Goal: Information Seeking & Learning: Learn about a topic

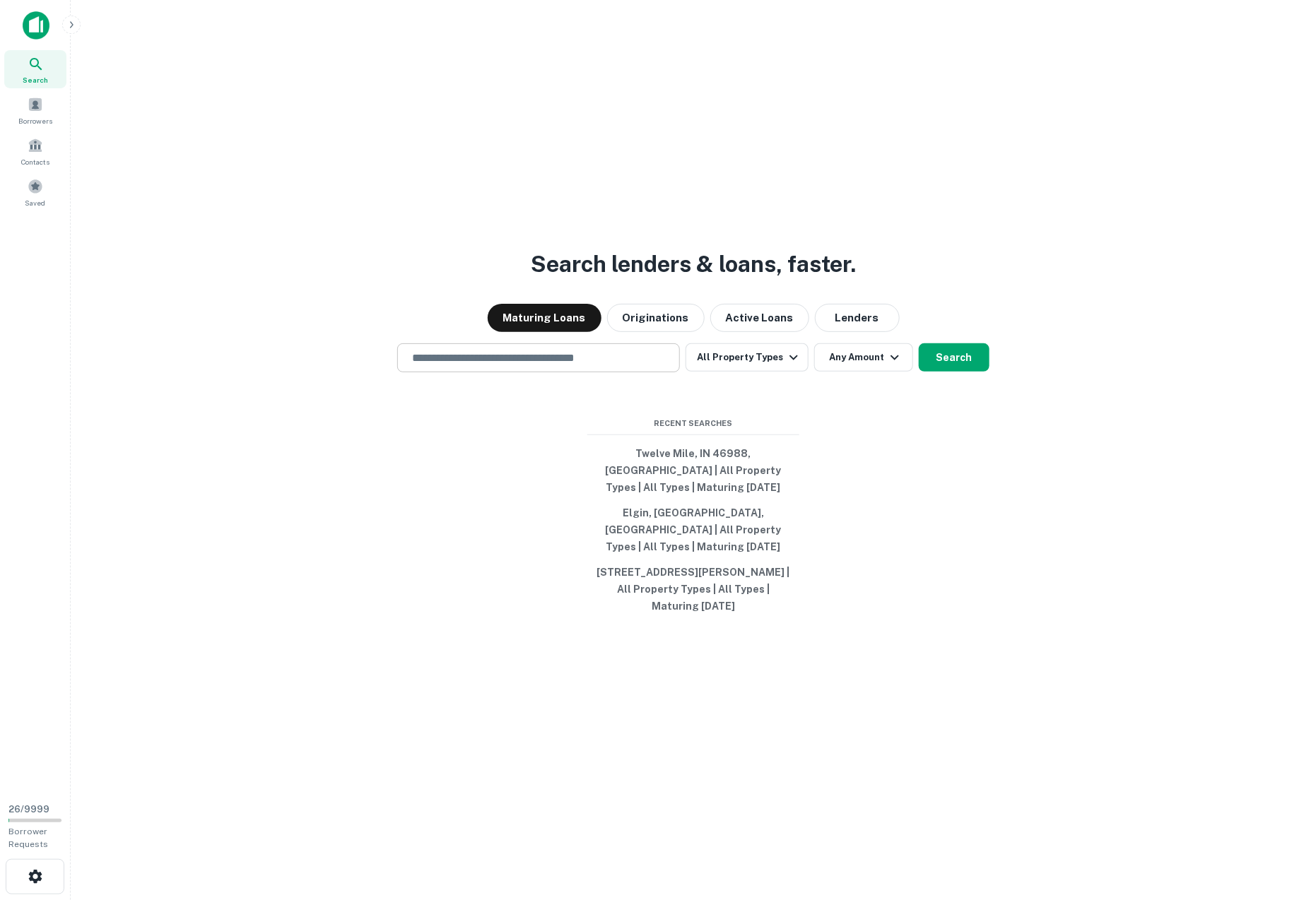
click at [467, 366] on input "text" at bounding box center [538, 357] width 270 height 16
type input "**"
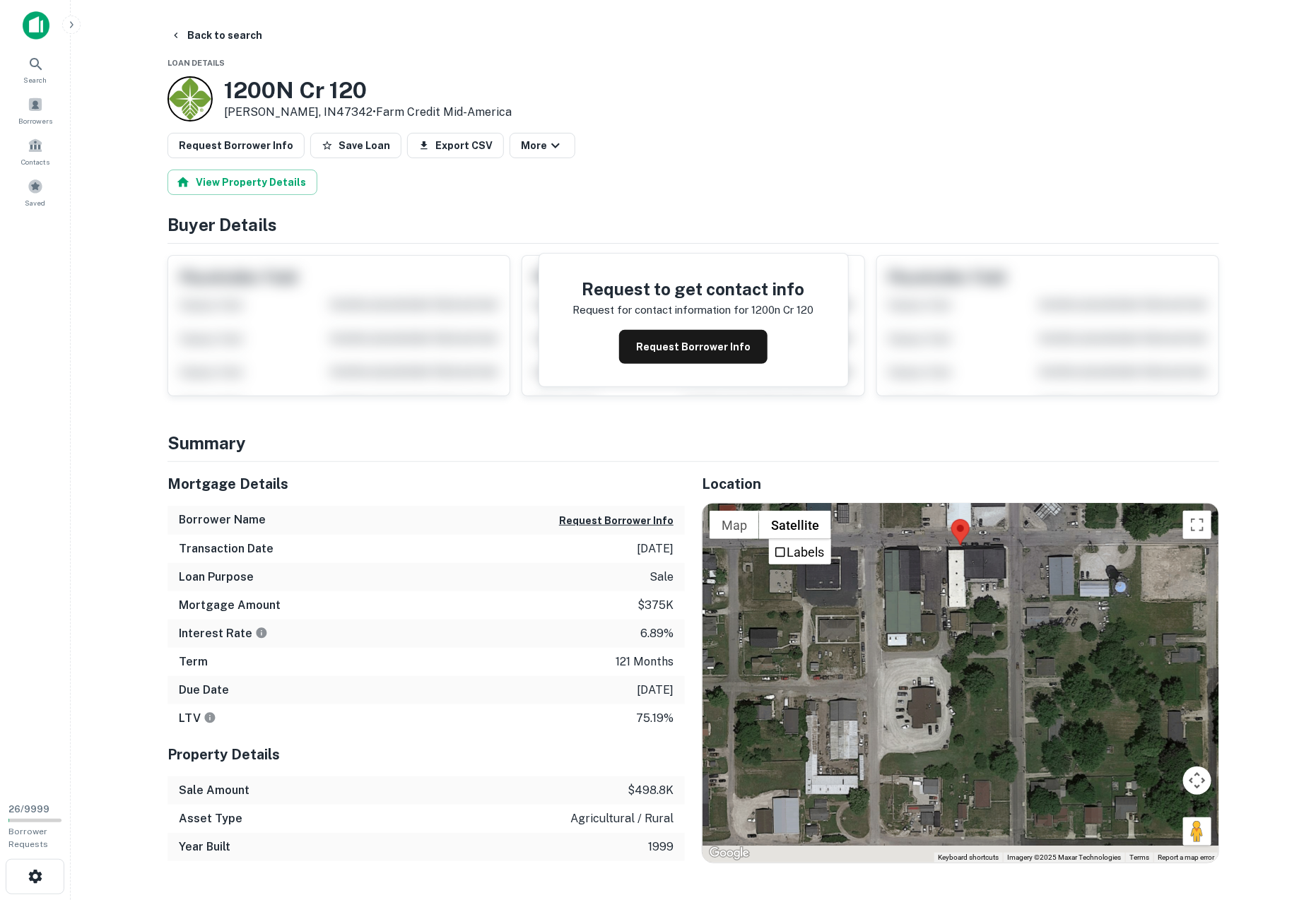
drag, startPoint x: 786, startPoint y: 610, endPoint x: 784, endPoint y: 459, distance: 151.0
click at [785, 462] on div "Location ← Move left → Move right ↑ Move up ↓ Move down + Zoom in - Zoom out Ho…" at bounding box center [952, 663] width 534 height 402
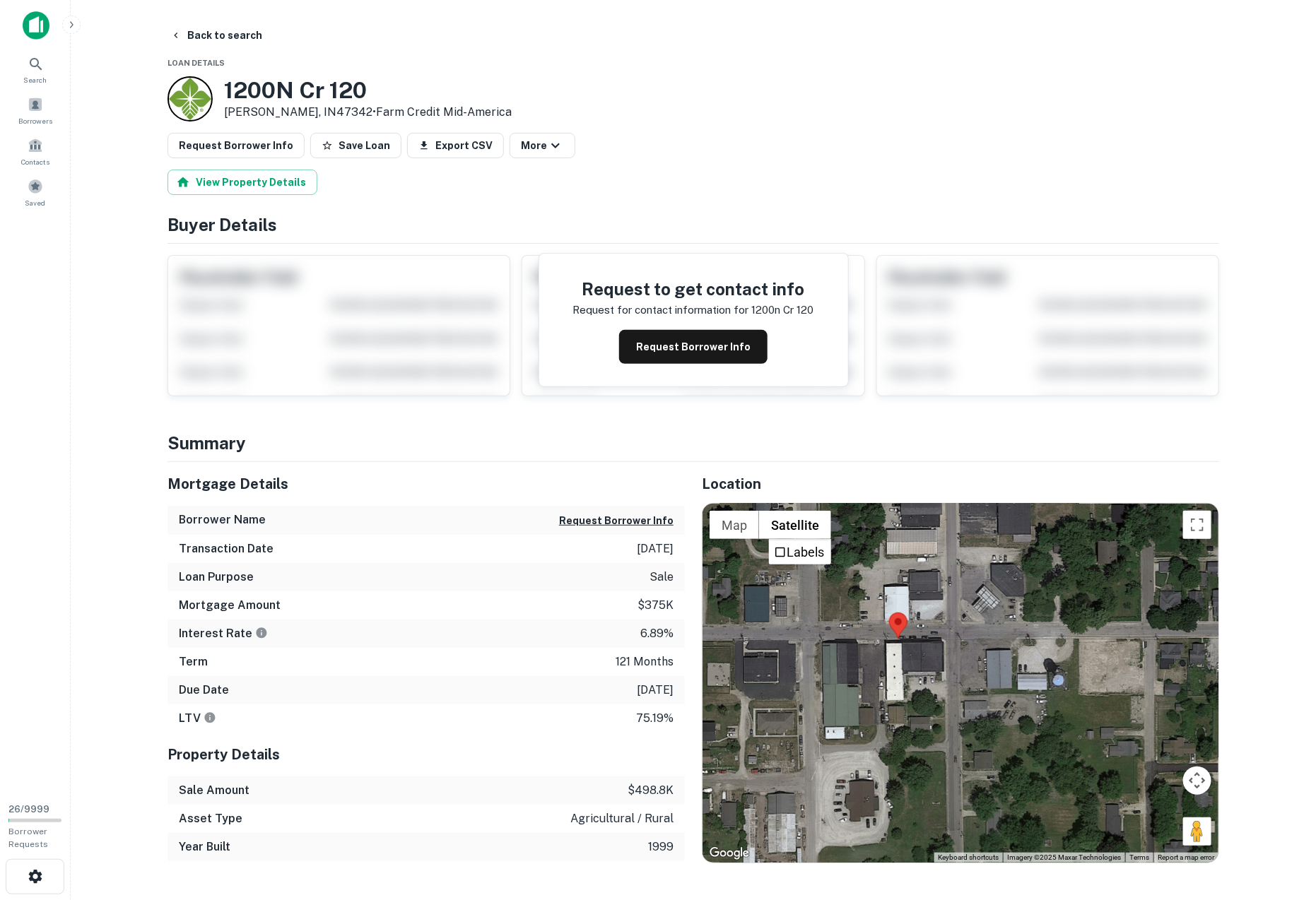
drag, startPoint x: 847, startPoint y: 706, endPoint x: 785, endPoint y: 807, distance: 118.5
click at [785, 807] on div at bounding box center [961, 683] width 516 height 359
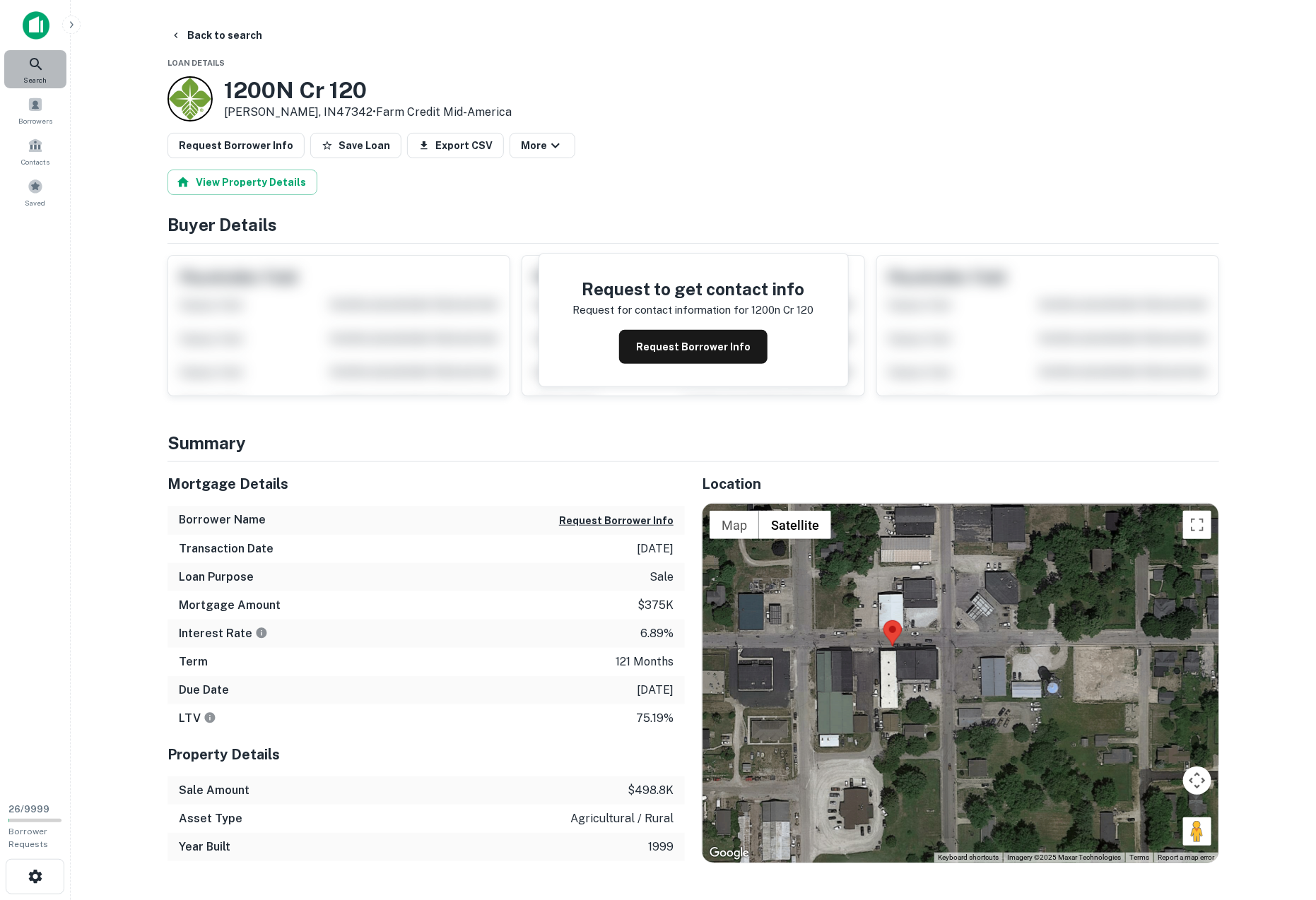
click at [48, 71] on div "Search" at bounding box center [35, 70] width 62 height 38
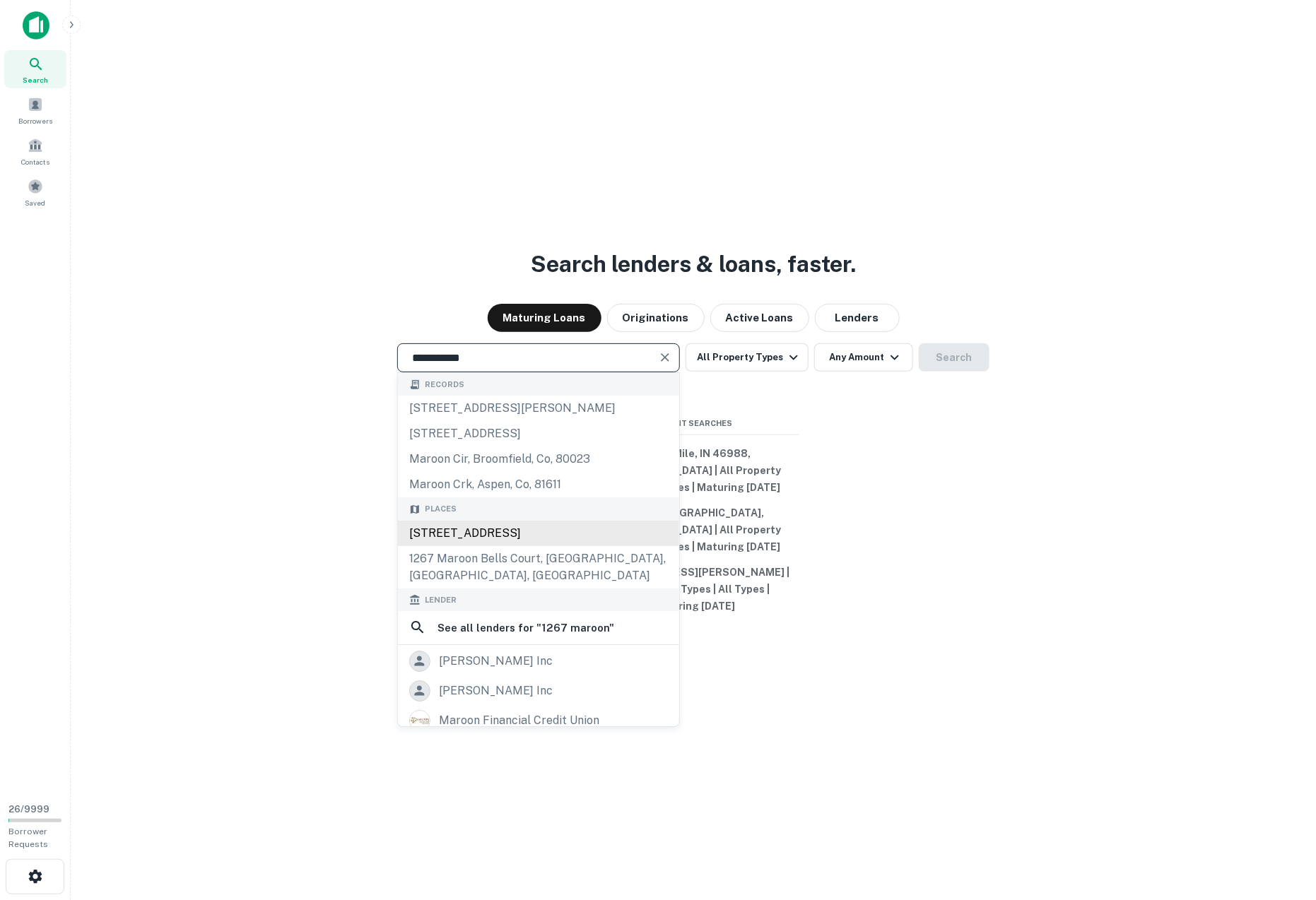
click at [487, 546] on div "[STREET_ADDRESS]" at bounding box center [539, 533] width 282 height 25
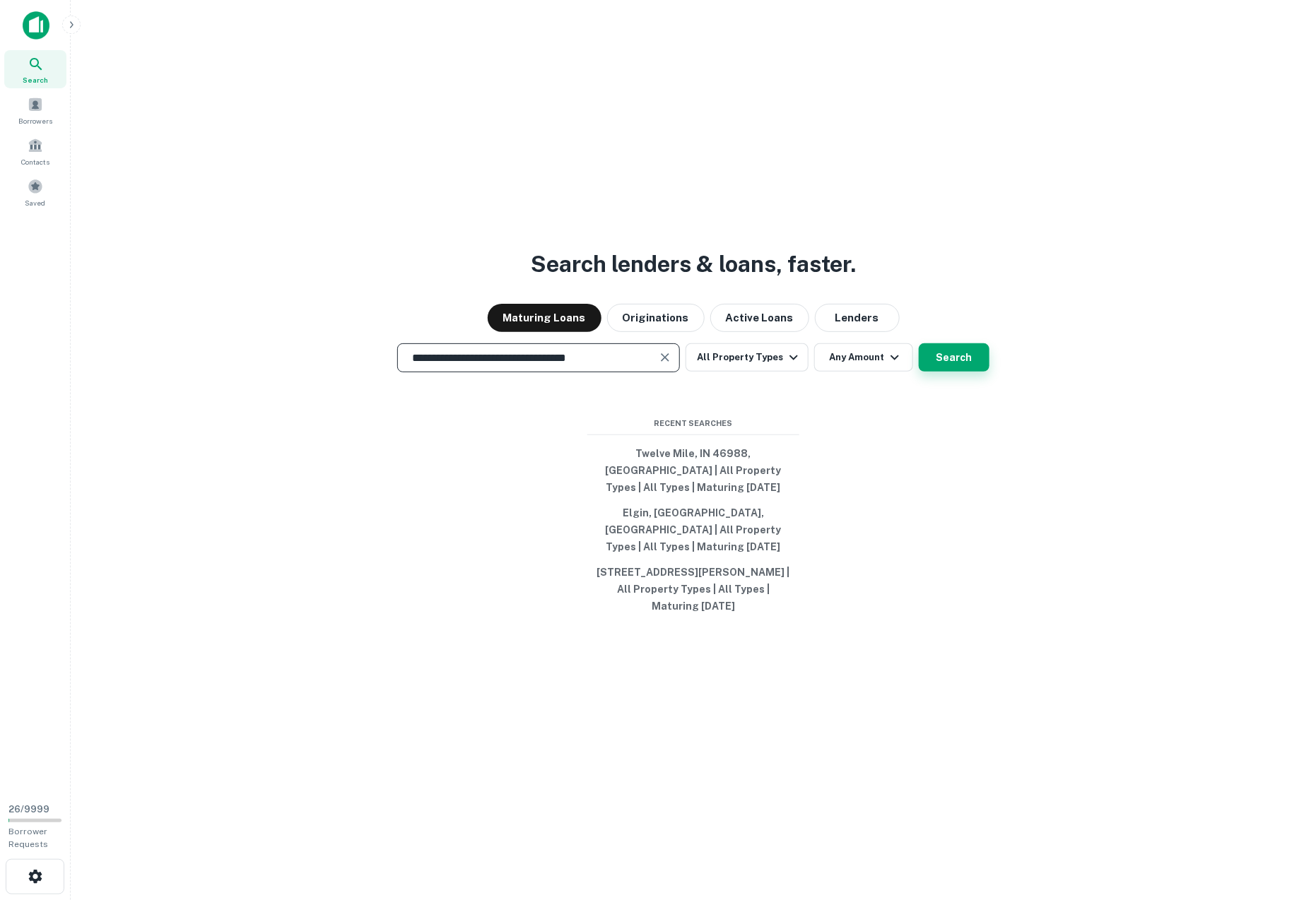
type input "**********"
click at [920, 372] on button "Search" at bounding box center [954, 357] width 70 height 28
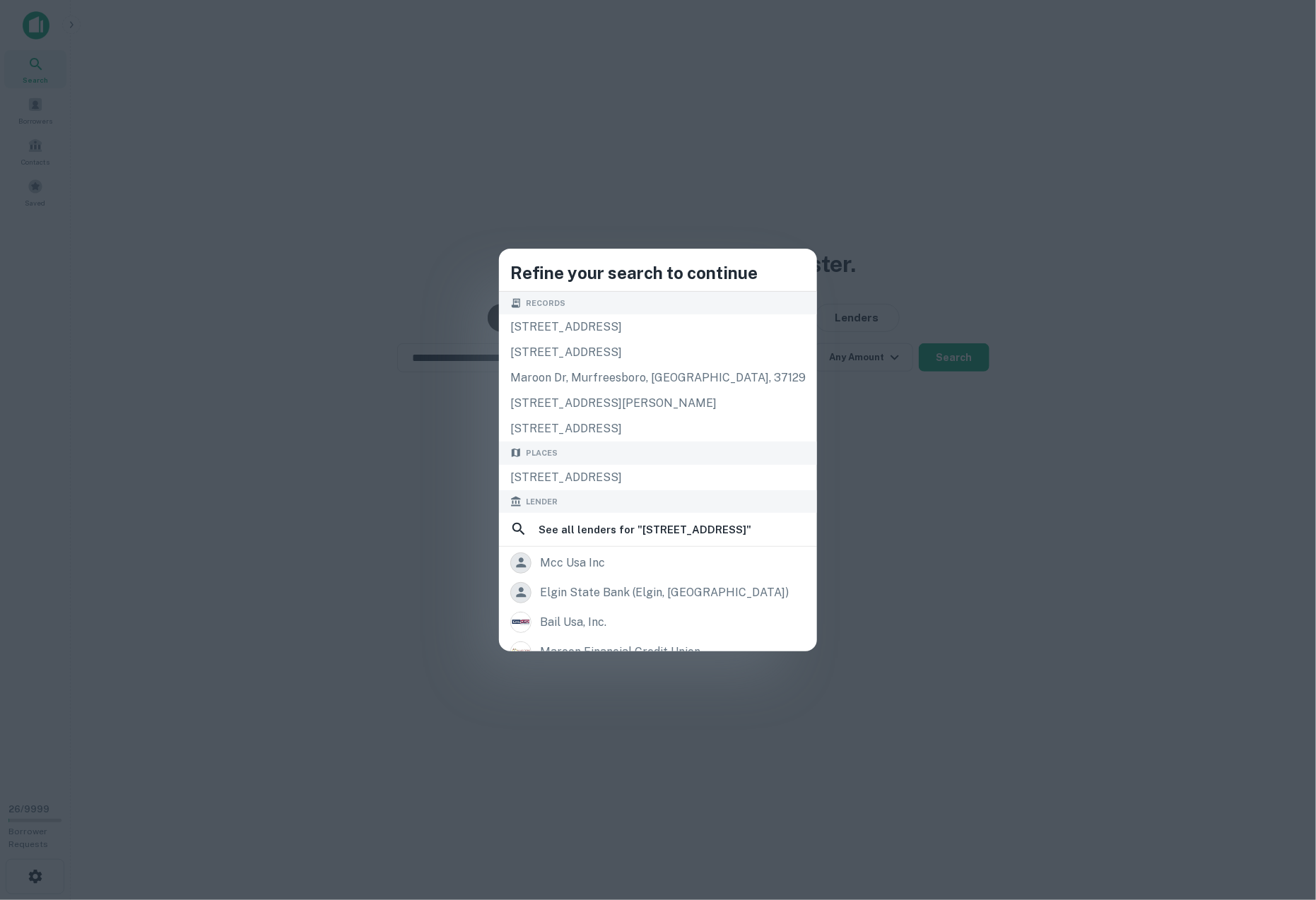
click at [606, 491] on div "Lender" at bounding box center [658, 502] width 318 height 23
click at [612, 480] on div "[STREET_ADDRESS]" at bounding box center [658, 478] width 318 height 25
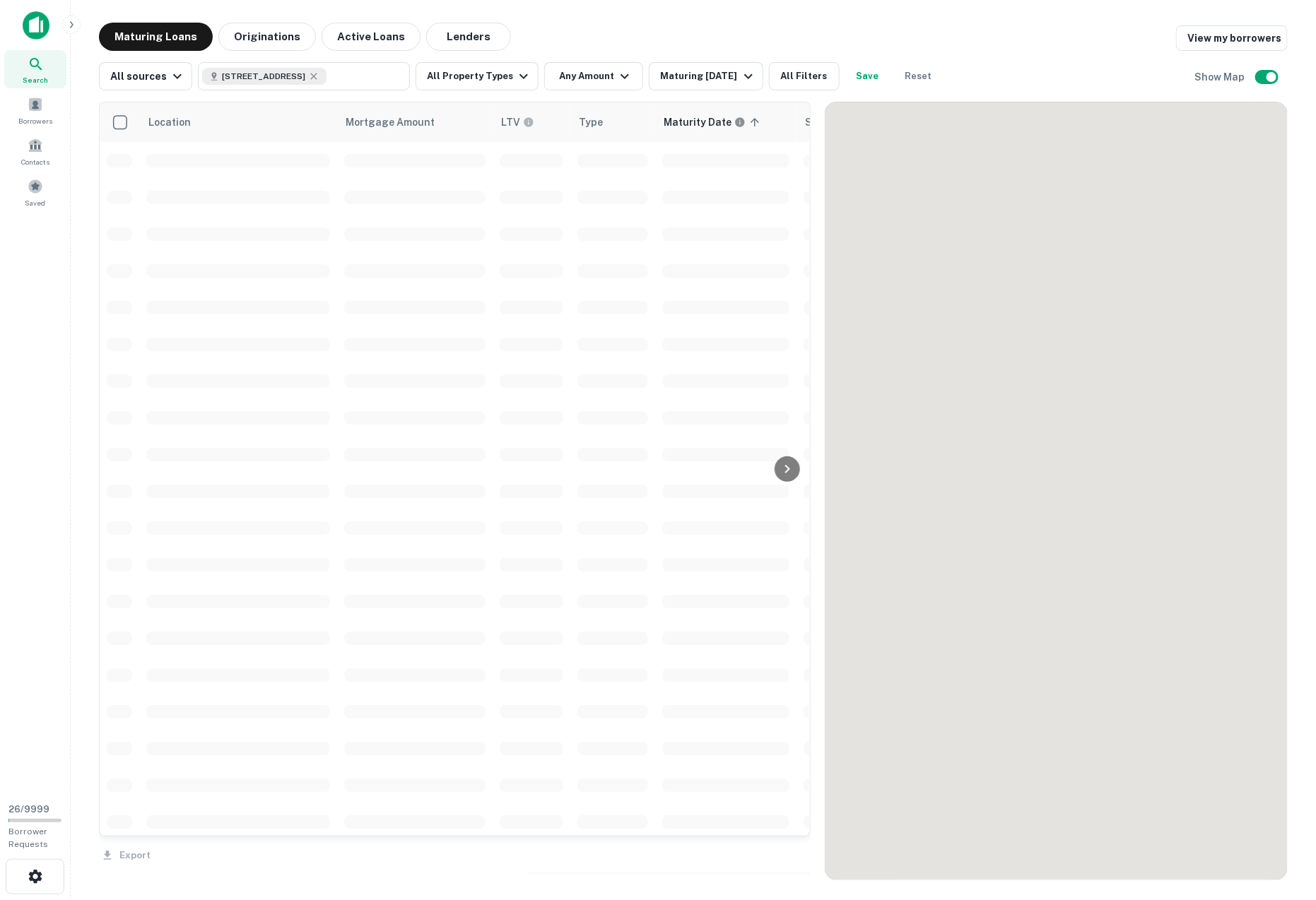
click at [962, 373] on div at bounding box center [1056, 491] width 462 height 778
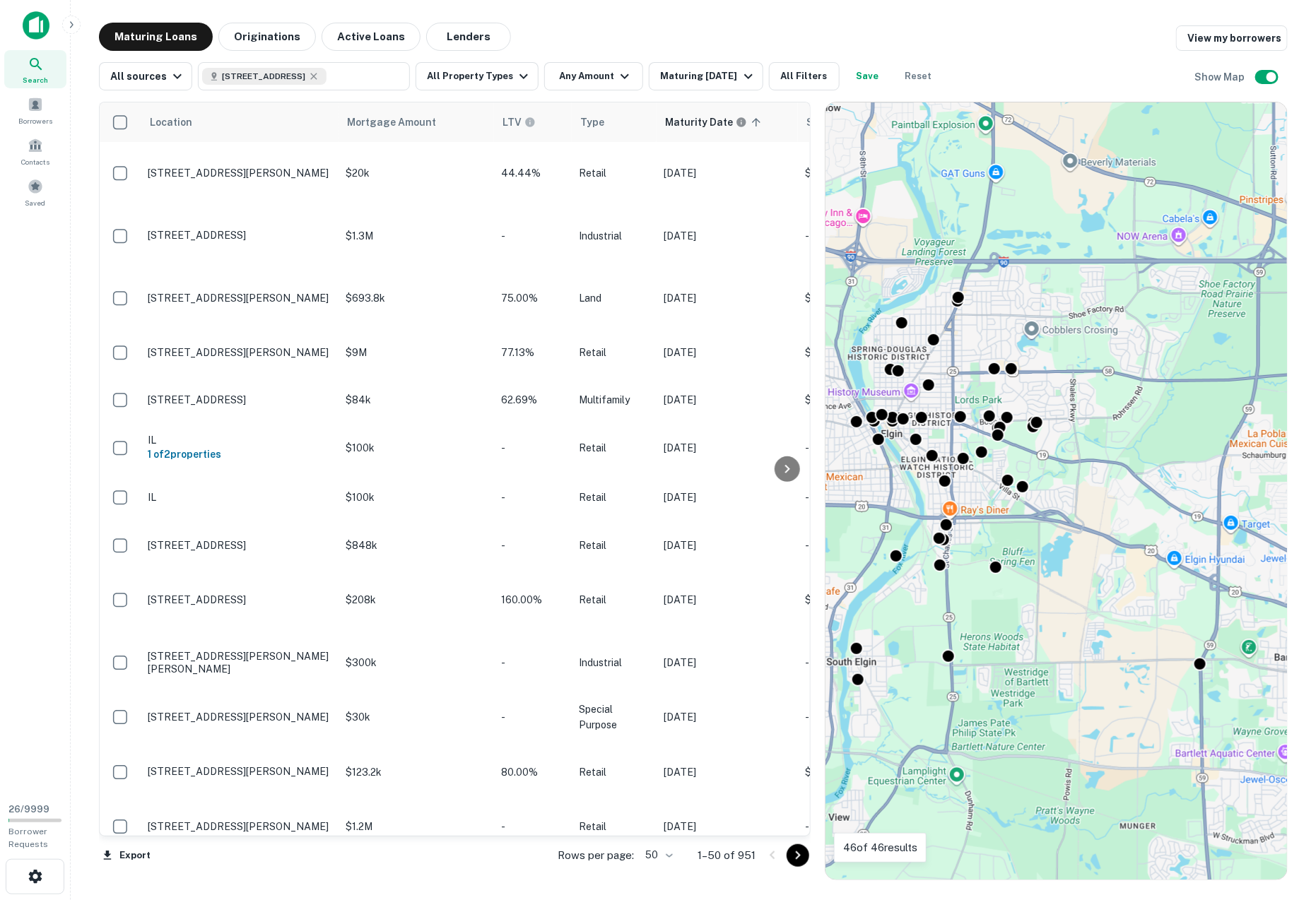
click at [972, 331] on div "To activate drag with keyboard, press Alt + Enter. Once in keyboard drag state,…" at bounding box center [1056, 491] width 462 height 778
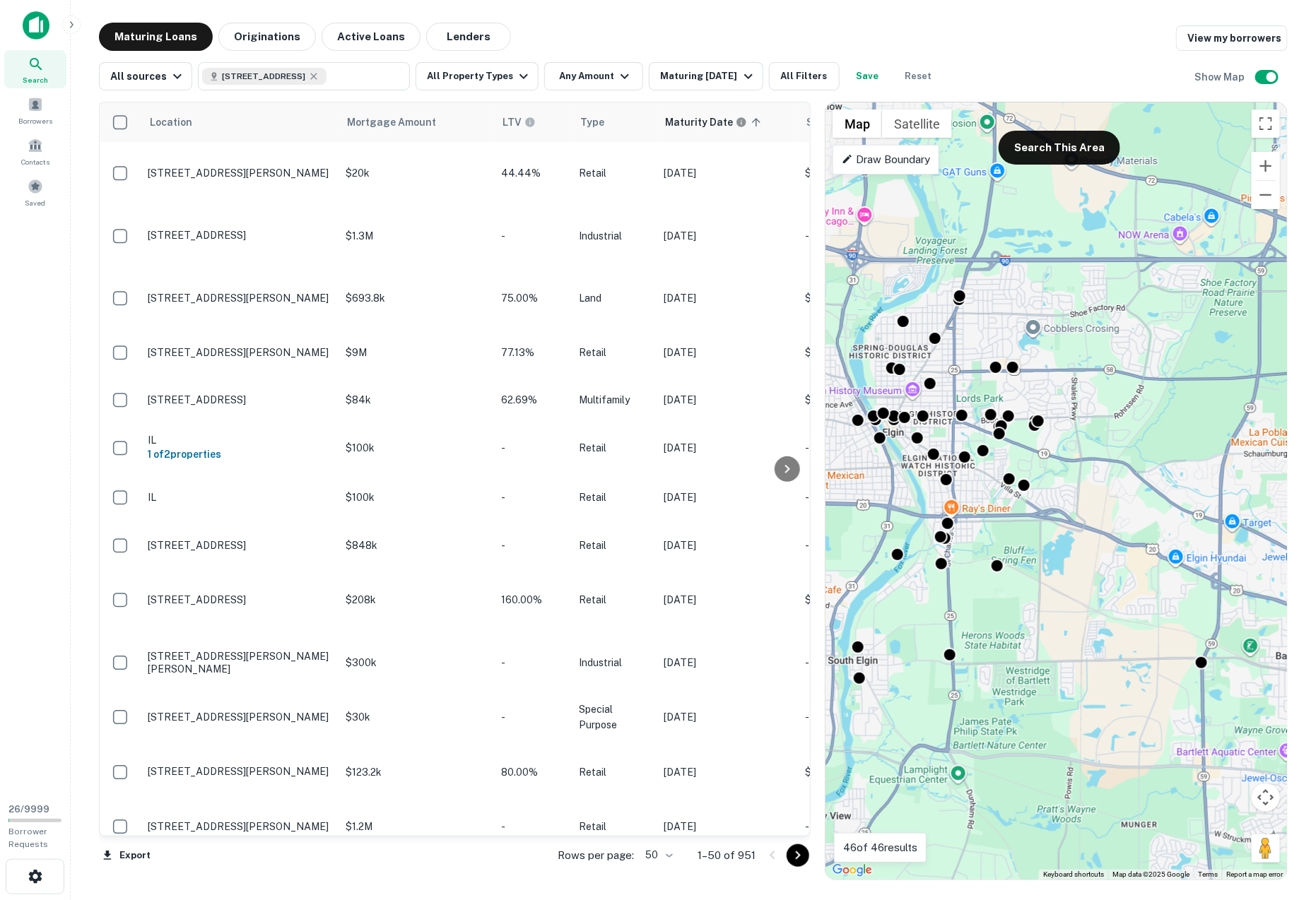
drag, startPoint x: 928, startPoint y: 448, endPoint x: 1061, endPoint y: 605, distance: 205.8
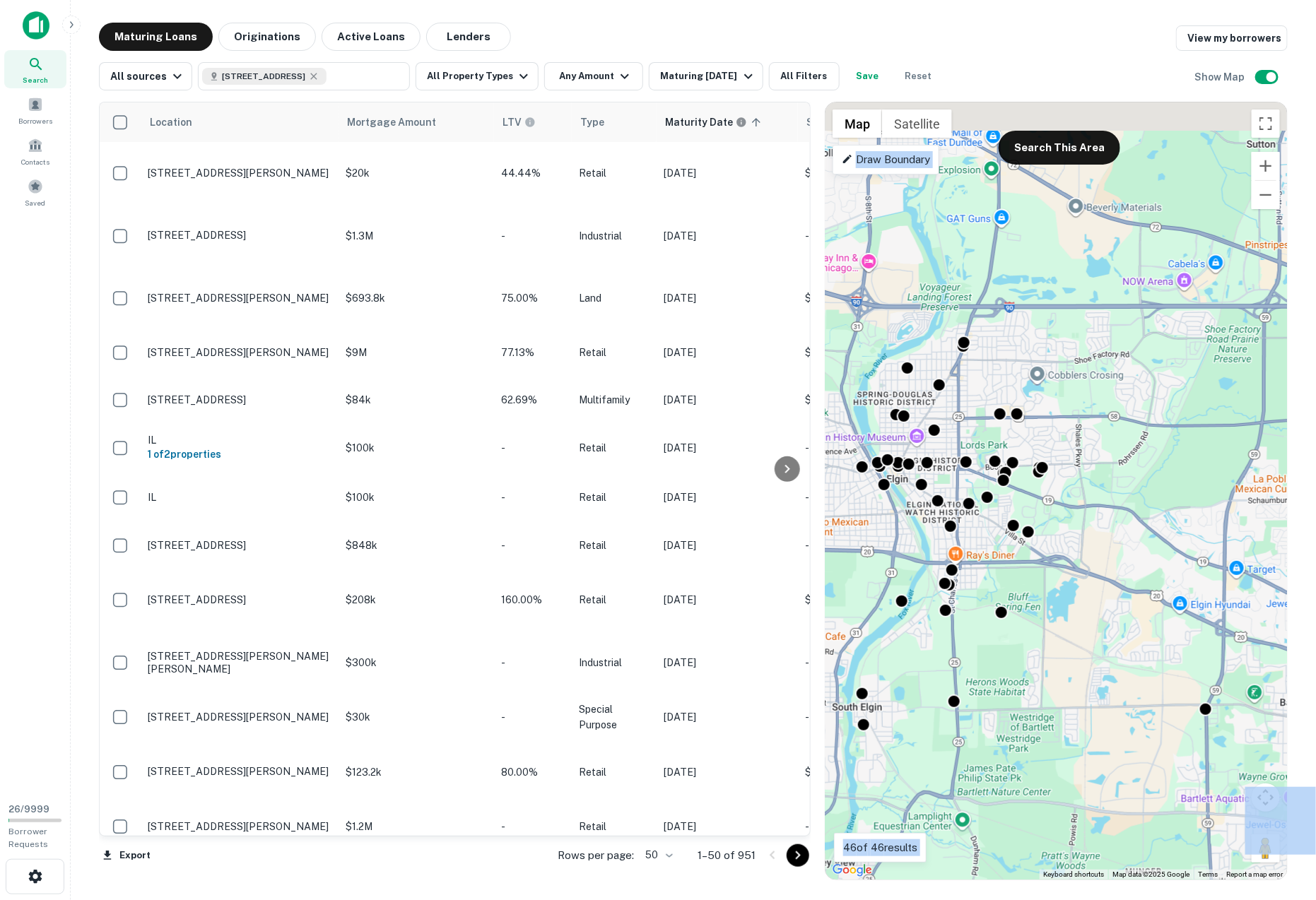
drag, startPoint x: 1030, startPoint y: 628, endPoint x: 1121, endPoint y: 726, distance: 133.7
click at [1120, 726] on div "To activate drag with keyboard, press Alt + Enter. Once in keyboard drag state,…" at bounding box center [1056, 491] width 462 height 778
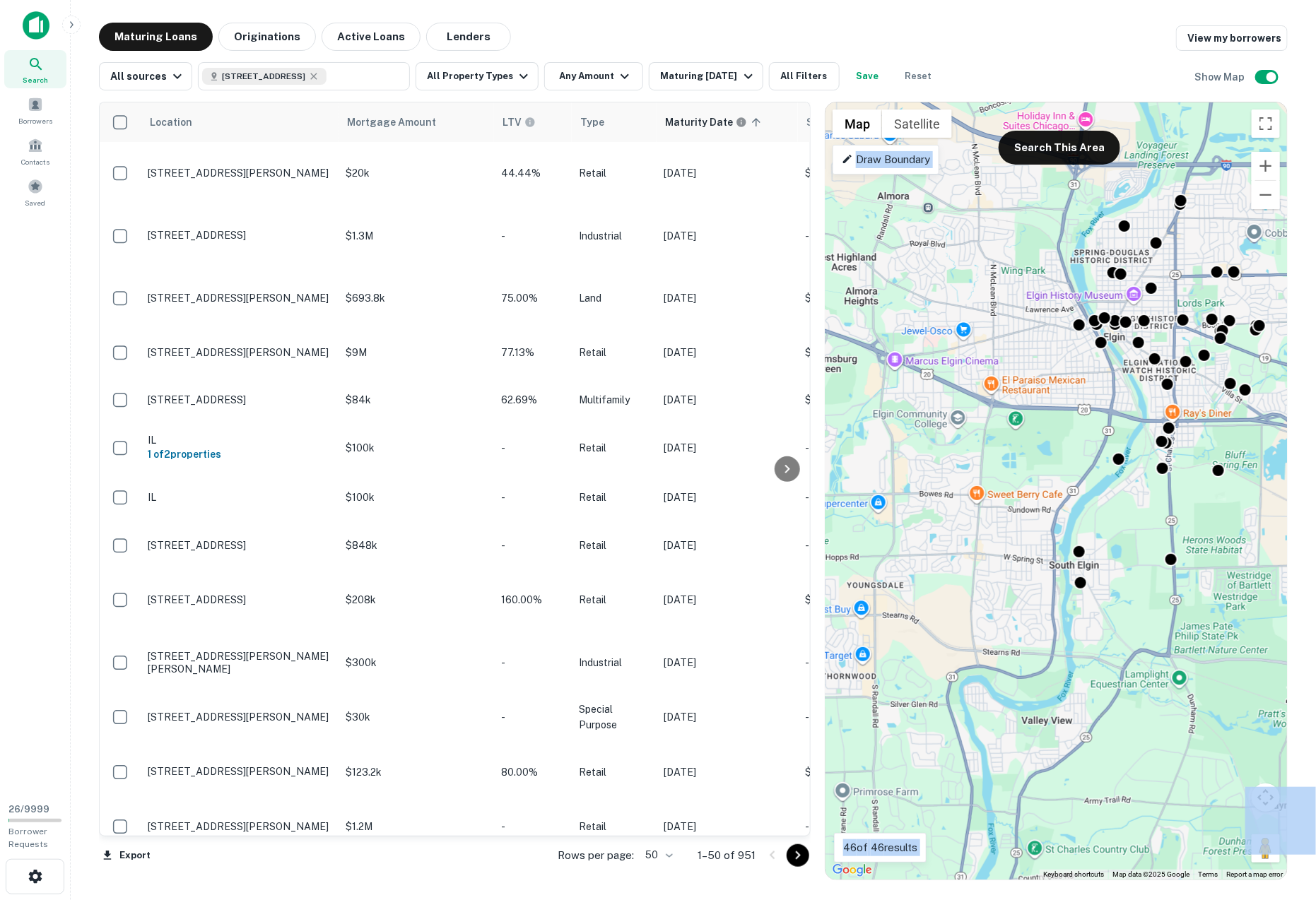
drag, startPoint x: 963, startPoint y: 589, endPoint x: 1009, endPoint y: 367, distance: 226.7
click at [1011, 367] on div "To activate drag with keyboard, press Alt + Enter. Once in keyboard drag state,…" at bounding box center [1056, 491] width 462 height 778
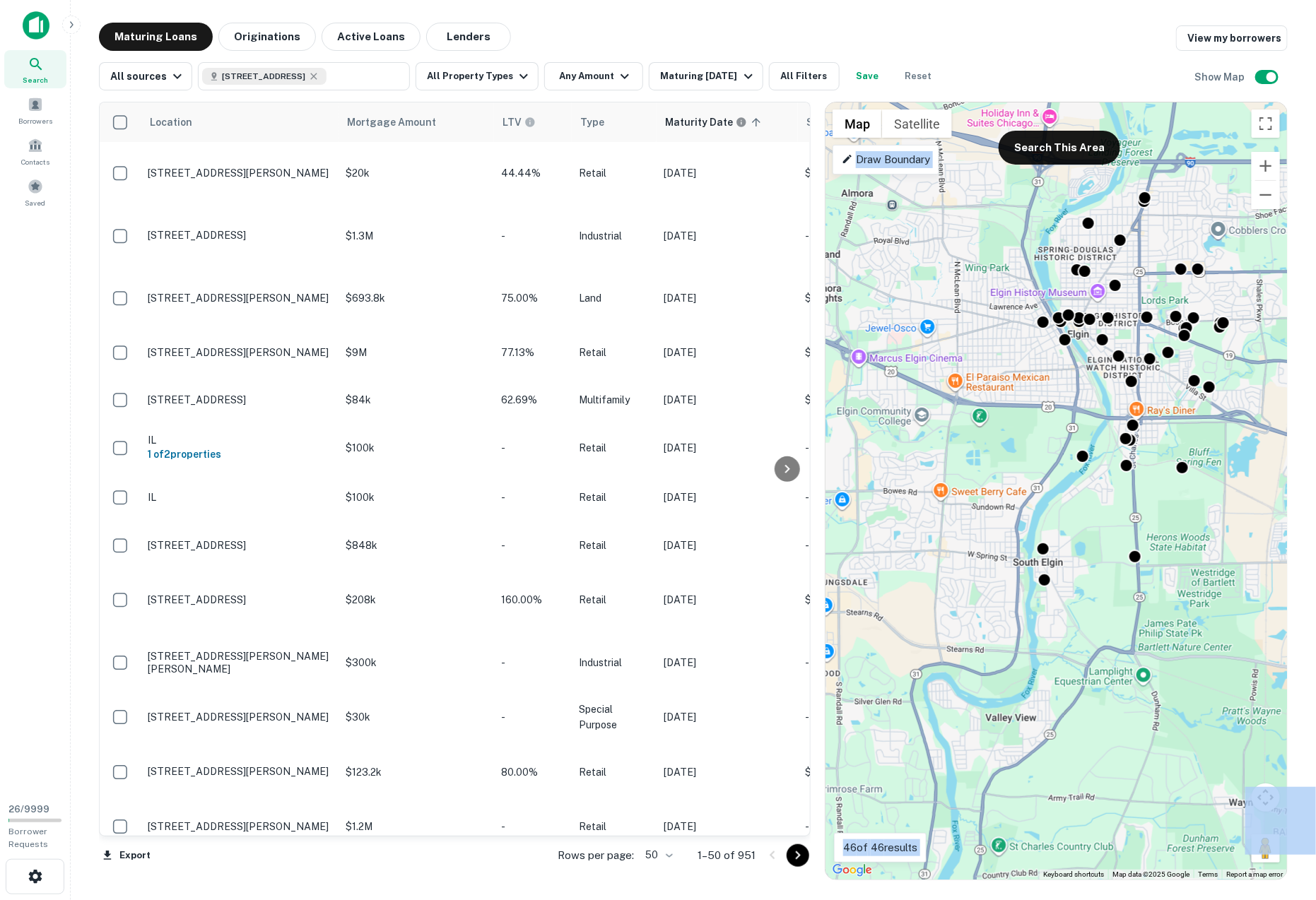
drag, startPoint x: 1053, startPoint y: 150, endPoint x: 1039, endPoint y: 178, distance: 31.3
click at [1053, 149] on button "Search This Area" at bounding box center [1060, 148] width 122 height 34
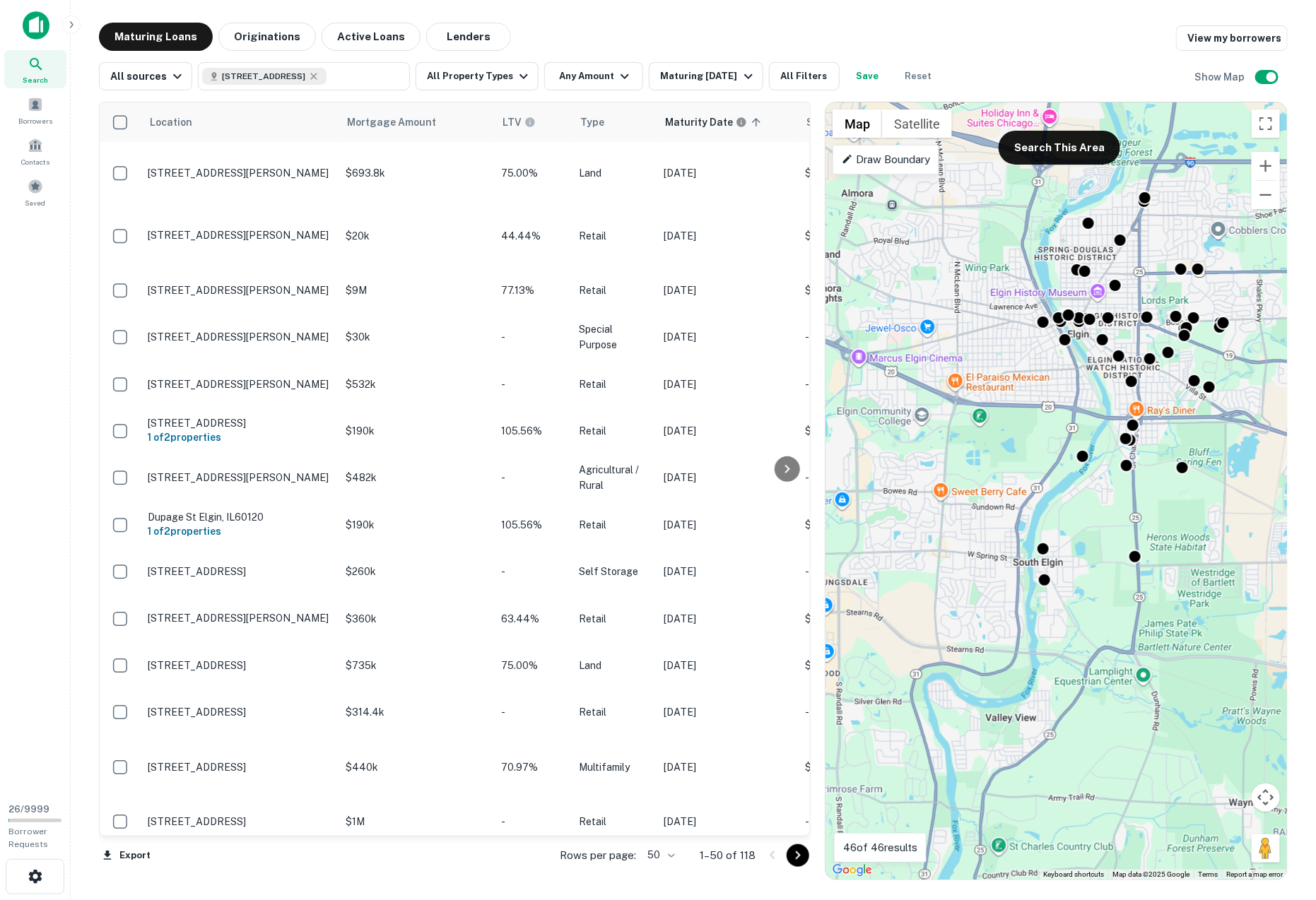
click at [1020, 63] on div "All sources [STREET_ADDRESS][PERSON_NAME] ​ All Property Types Any Amount Matur…" at bounding box center [693, 70] width 1189 height 40
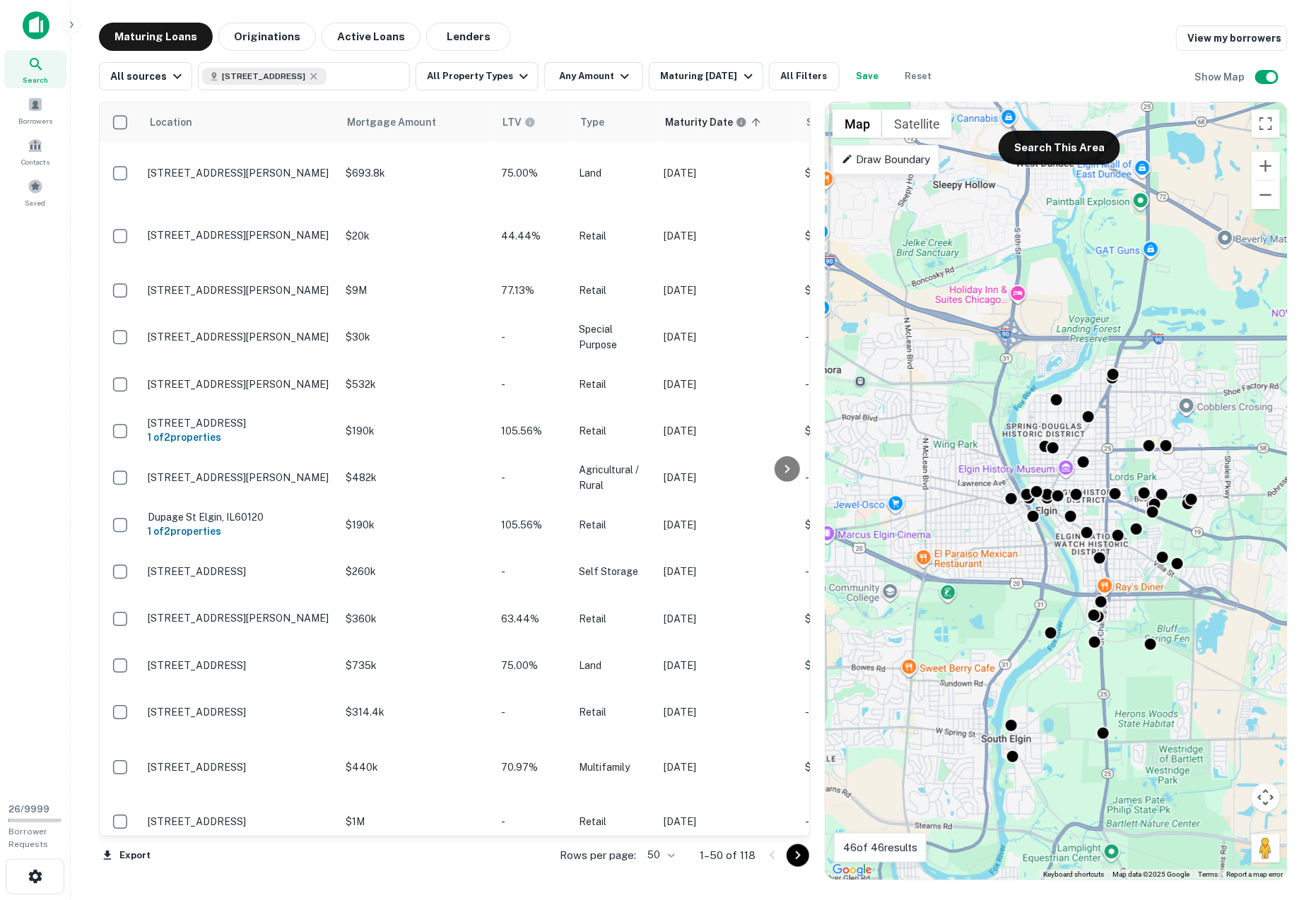
drag, startPoint x: 975, startPoint y: 416, endPoint x: 944, endPoint y: 595, distance: 181.7
click at [944, 595] on div "To activate drag with keyboard, press Alt + Enter. Once in keyboard drag state,…" at bounding box center [1056, 491] width 462 height 778
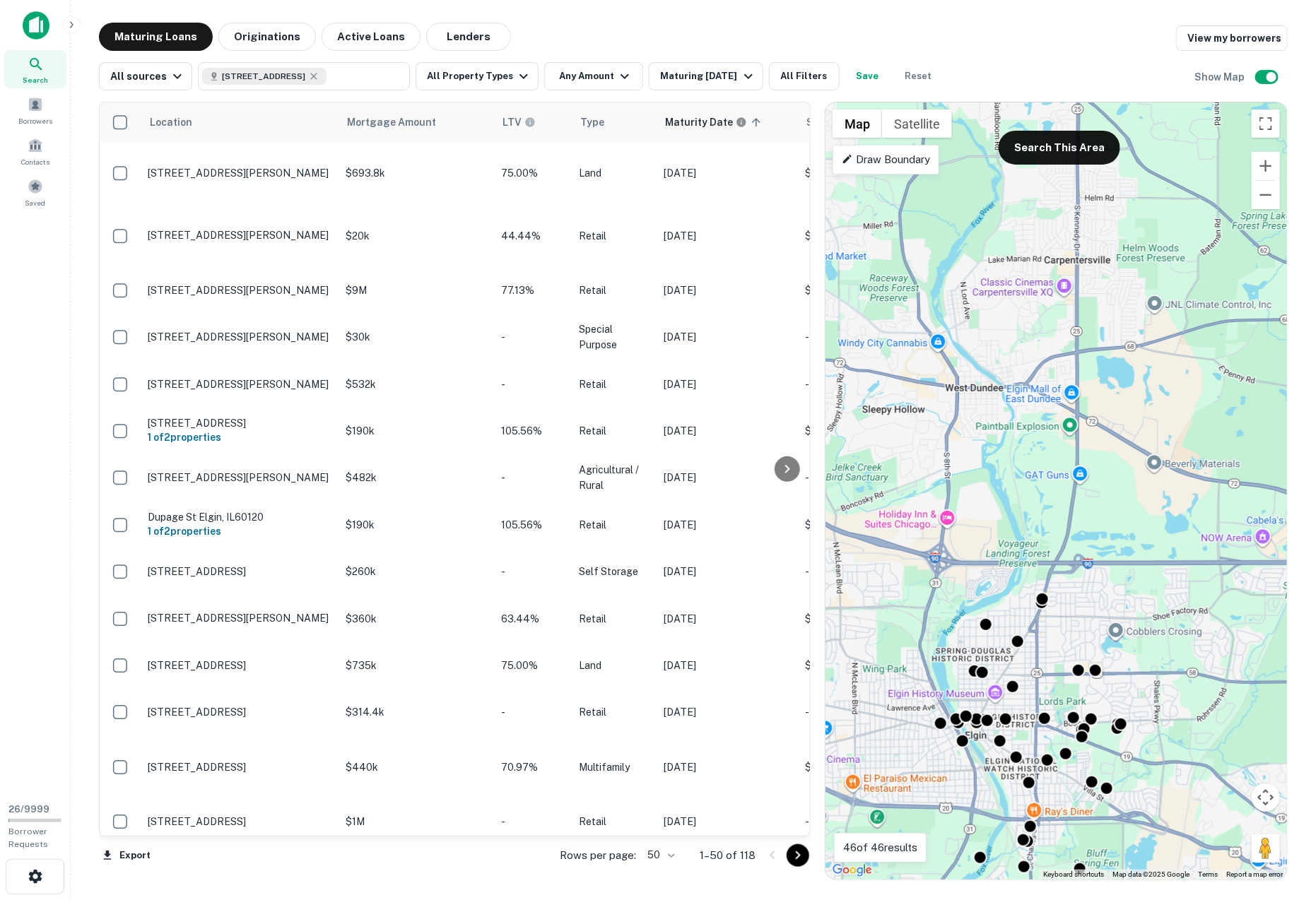
drag, startPoint x: 976, startPoint y: 461, endPoint x: 976, endPoint y: 373, distance: 88.0
click at [976, 373] on div "To activate drag with keyboard, press Alt + Enter. Once in keyboard drag state,…" at bounding box center [1056, 491] width 462 height 778
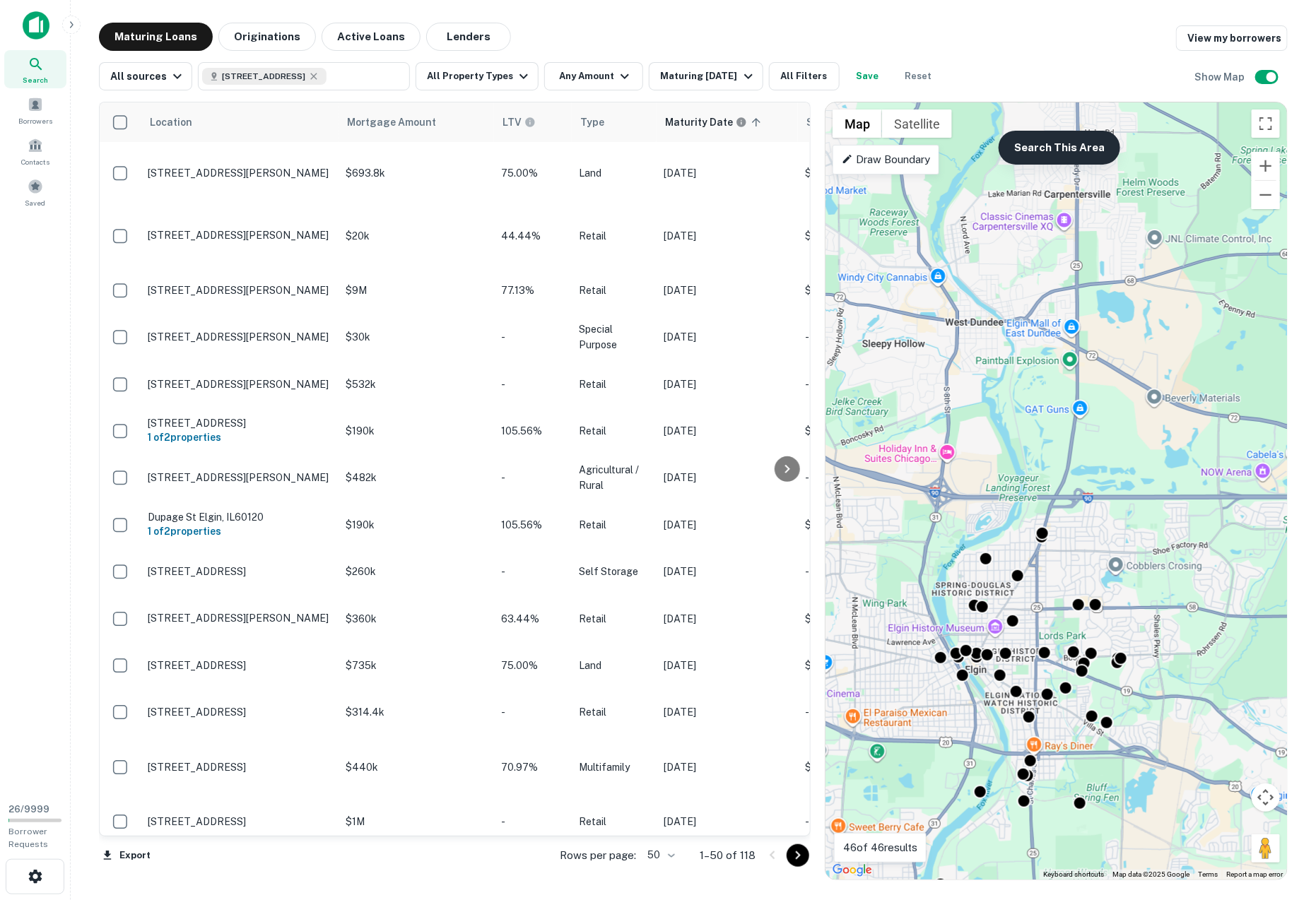
click at [1054, 143] on button "Search This Area" at bounding box center [1060, 148] width 122 height 34
